Goal: Contribute content: Add original content to the website for others to see

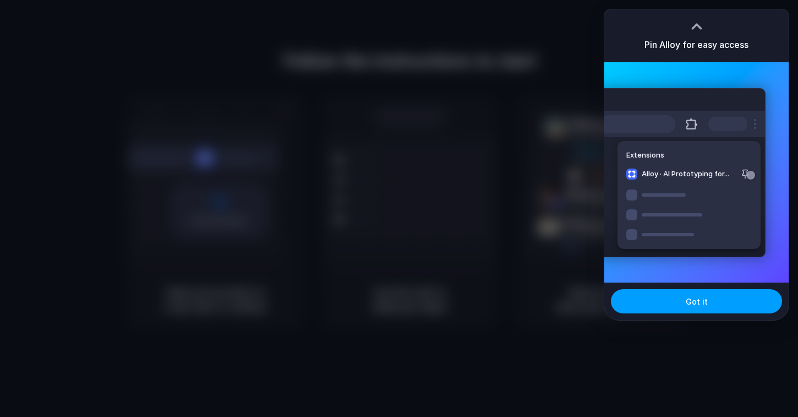
click at [720, 307] on button "Got it" at bounding box center [696, 301] width 171 height 24
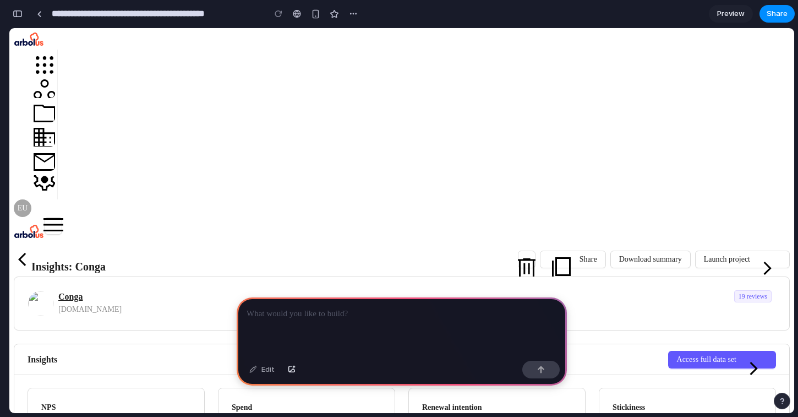
click at [310, 309] on p at bounding box center [402, 313] width 310 height 13
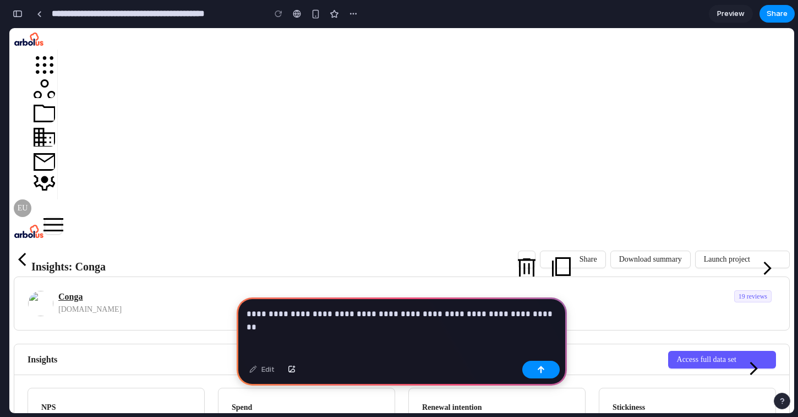
click at [457, 314] on p "**********" at bounding box center [402, 313] width 310 height 13
click at [528, 314] on p "**********" at bounding box center [402, 313] width 310 height 13
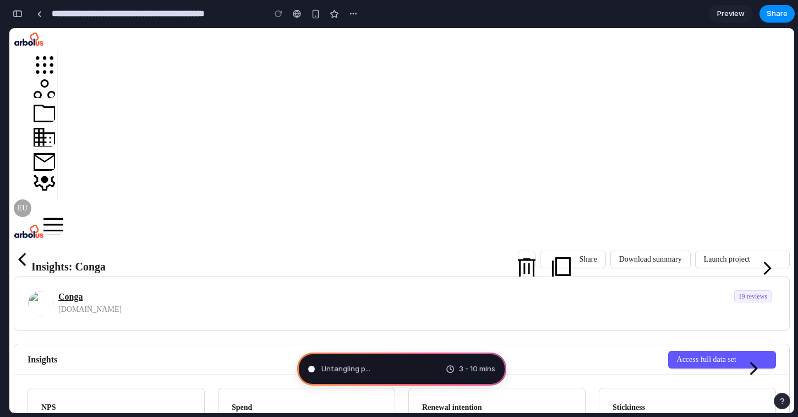
type input "**********"
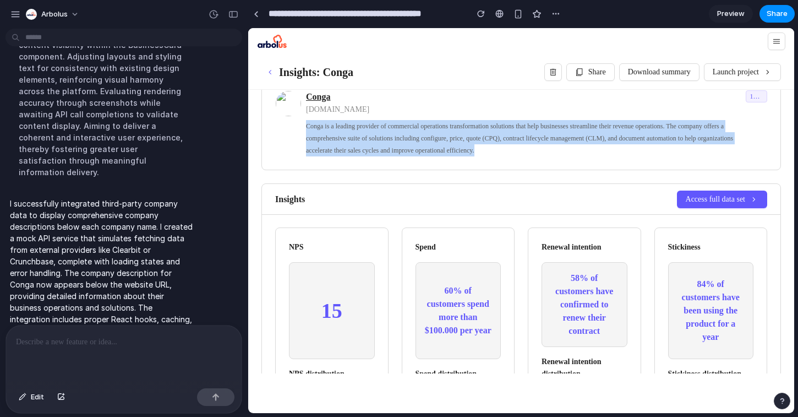
drag, startPoint x: 484, startPoint y: 154, endPoint x: 302, endPoint y: 126, distance: 183.8
click at [302, 126] on div "Conga [DOMAIN_NAME] Conga is a leading provider of commercial operations transf…" at bounding box center [510, 123] width 471 height 66
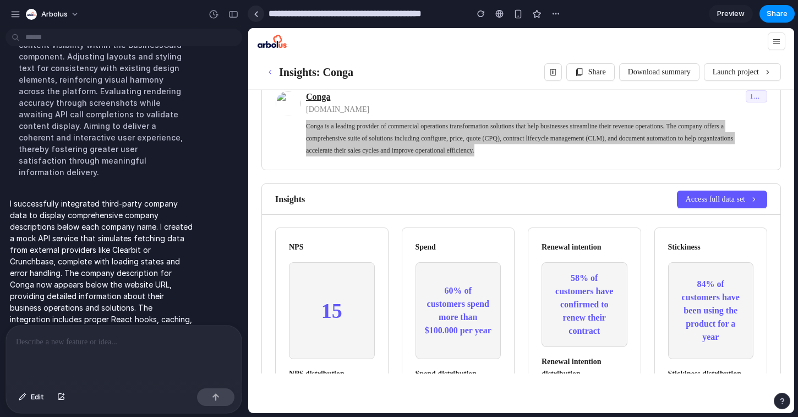
click at [257, 11] on div at bounding box center [256, 14] width 5 height 6
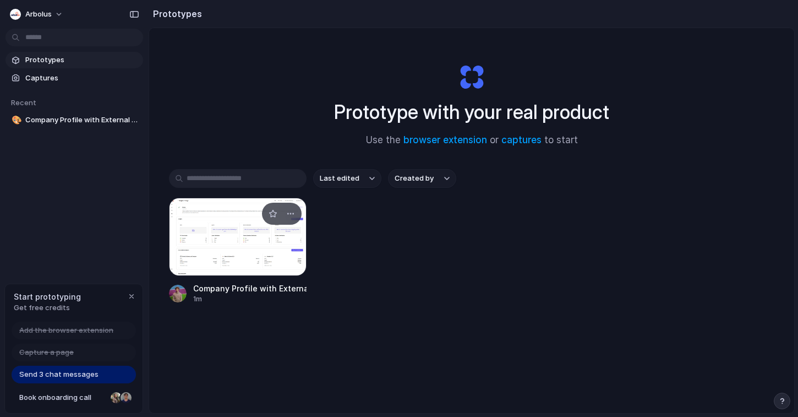
click at [208, 218] on div at bounding box center [238, 237] width 138 height 78
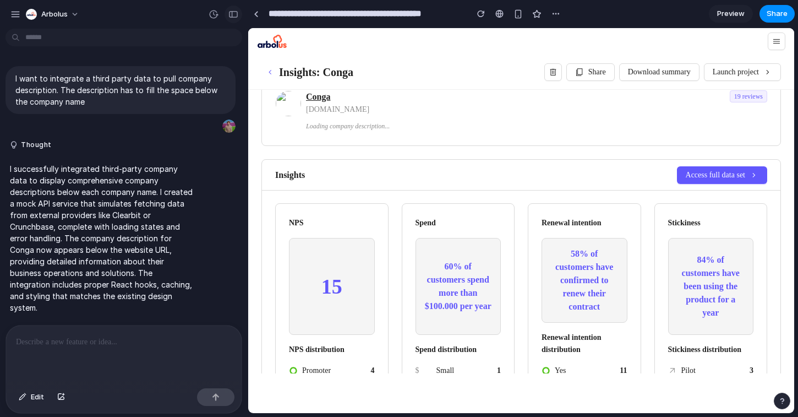
click at [237, 18] on button "button" at bounding box center [234, 15] width 18 height 18
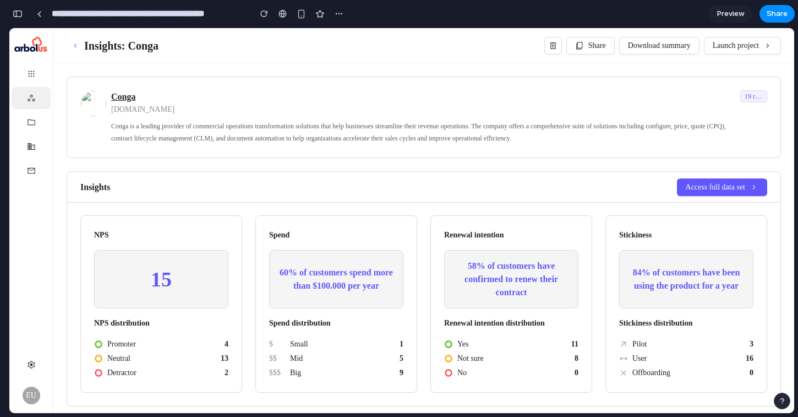
click at [34, 97] on link at bounding box center [31, 98] width 9 height 9
click at [34, 122] on link at bounding box center [31, 122] width 9 height 9
click at [34, 145] on link at bounding box center [31, 146] width 9 height 9
click at [32, 166] on link at bounding box center [31, 170] width 9 height 9
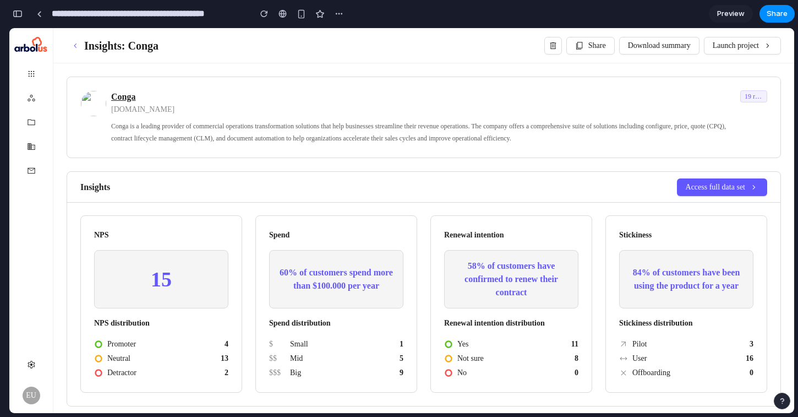
click at [575, 58] on div "Insights: Conga Share Download summary Launch project" at bounding box center [423, 45] width 741 height 35
click at [588, 52] on button "Share" at bounding box center [590, 46] width 48 height 18
click at [21, 15] on div "button" at bounding box center [18, 14] width 10 height 8
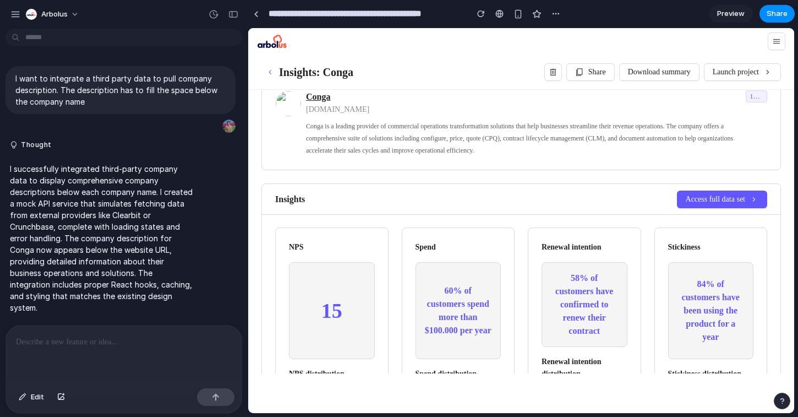
click at [65, 340] on p at bounding box center [124, 341] width 216 height 13
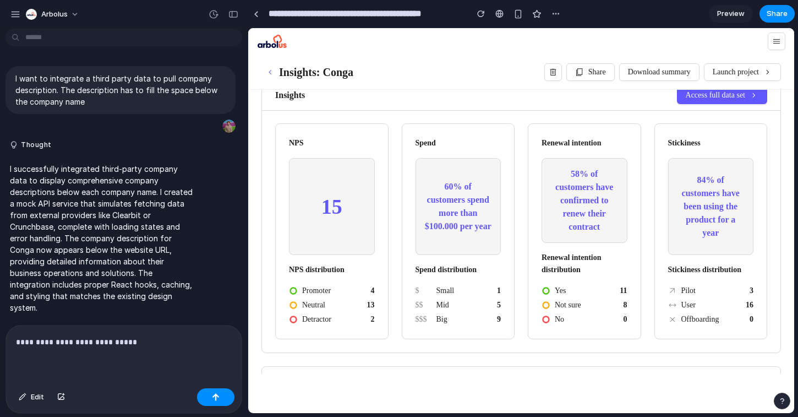
scroll to position [105, 0]
drag, startPoint x: 74, startPoint y: 342, endPoint x: 223, endPoint y: 342, distance: 149.1
click at [222, 342] on p "**********" at bounding box center [124, 341] width 216 height 13
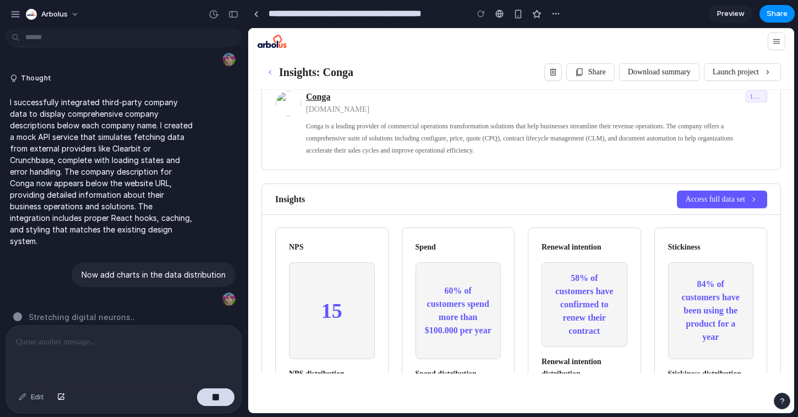
scroll to position [624, 0]
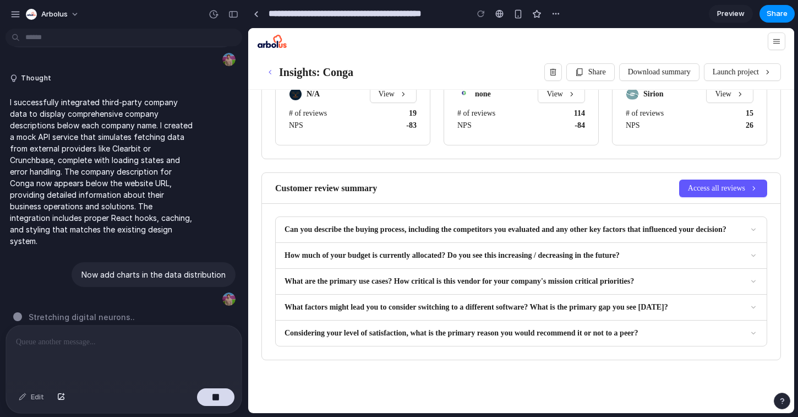
click at [738, 227] on span "Can you describe the buying process, including the competitors you evaluated an…" at bounding box center [514, 229] width 458 height 12
click at [753, 227] on icon at bounding box center [753, 229] width 9 height 9
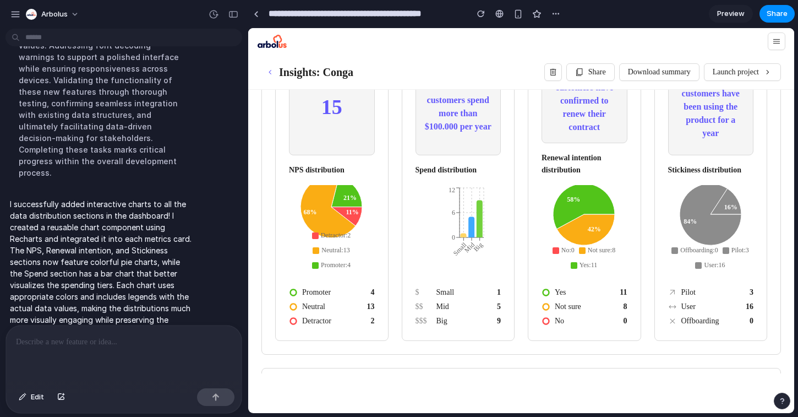
scroll to position [207, 0]
